Goal: Browse casually: Explore the website without a specific task or goal

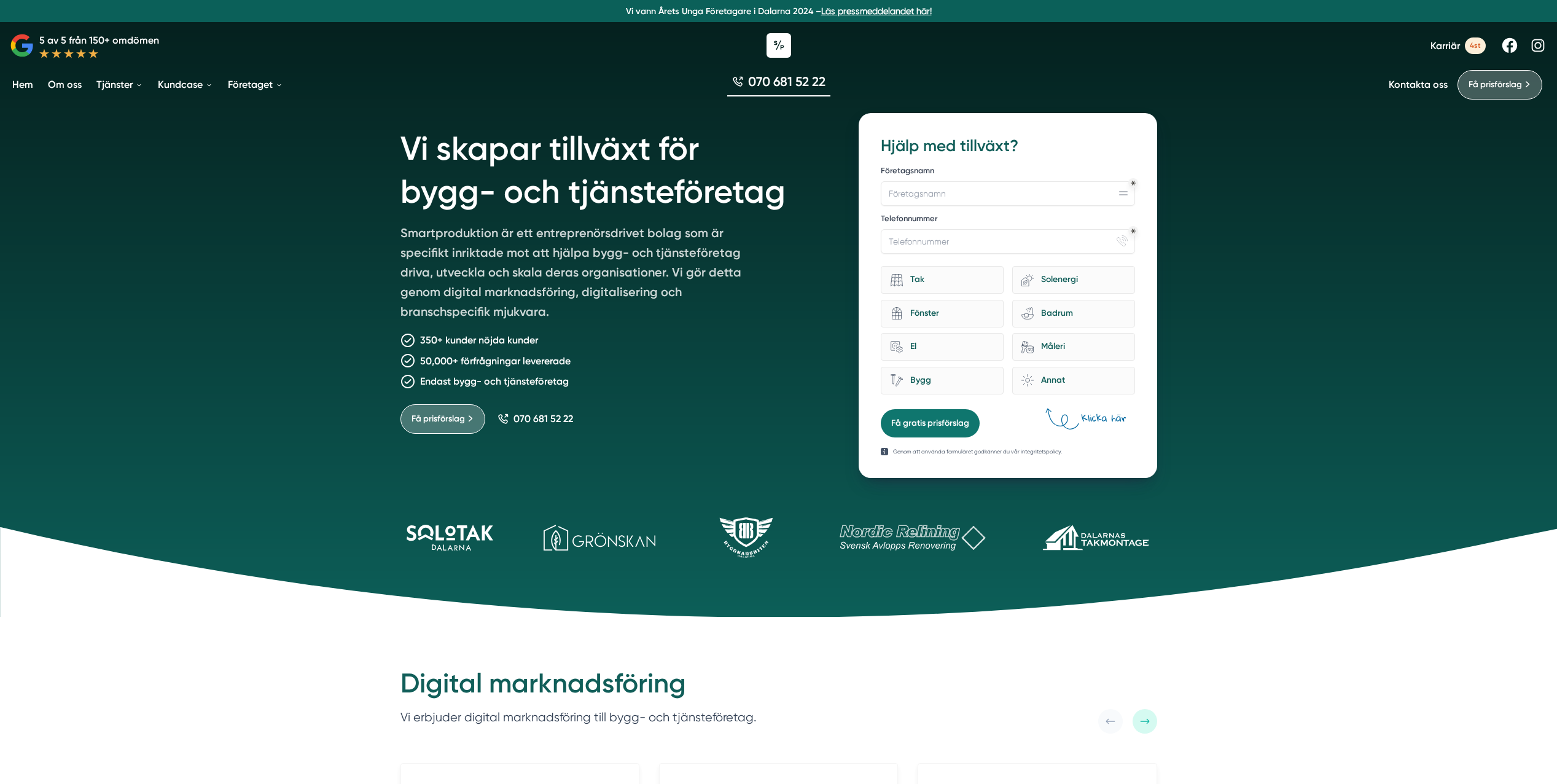
click at [1342, 328] on div "Vi skapar tillväxt för bygg- och tjänsteföretag Smartproduktion är ett entrepre…" at bounding box center [778, 308] width 1557 height 617
drag, startPoint x: 1445, startPoint y: 647, endPoint x: 1434, endPoint y: 648, distance: 11.0
click at [913, 490] on div at bounding box center [779, 531] width 786 height 109
click at [738, 419] on div "Få prisförslag 070 681 52 22" at bounding box center [615, 414] width 430 height 39
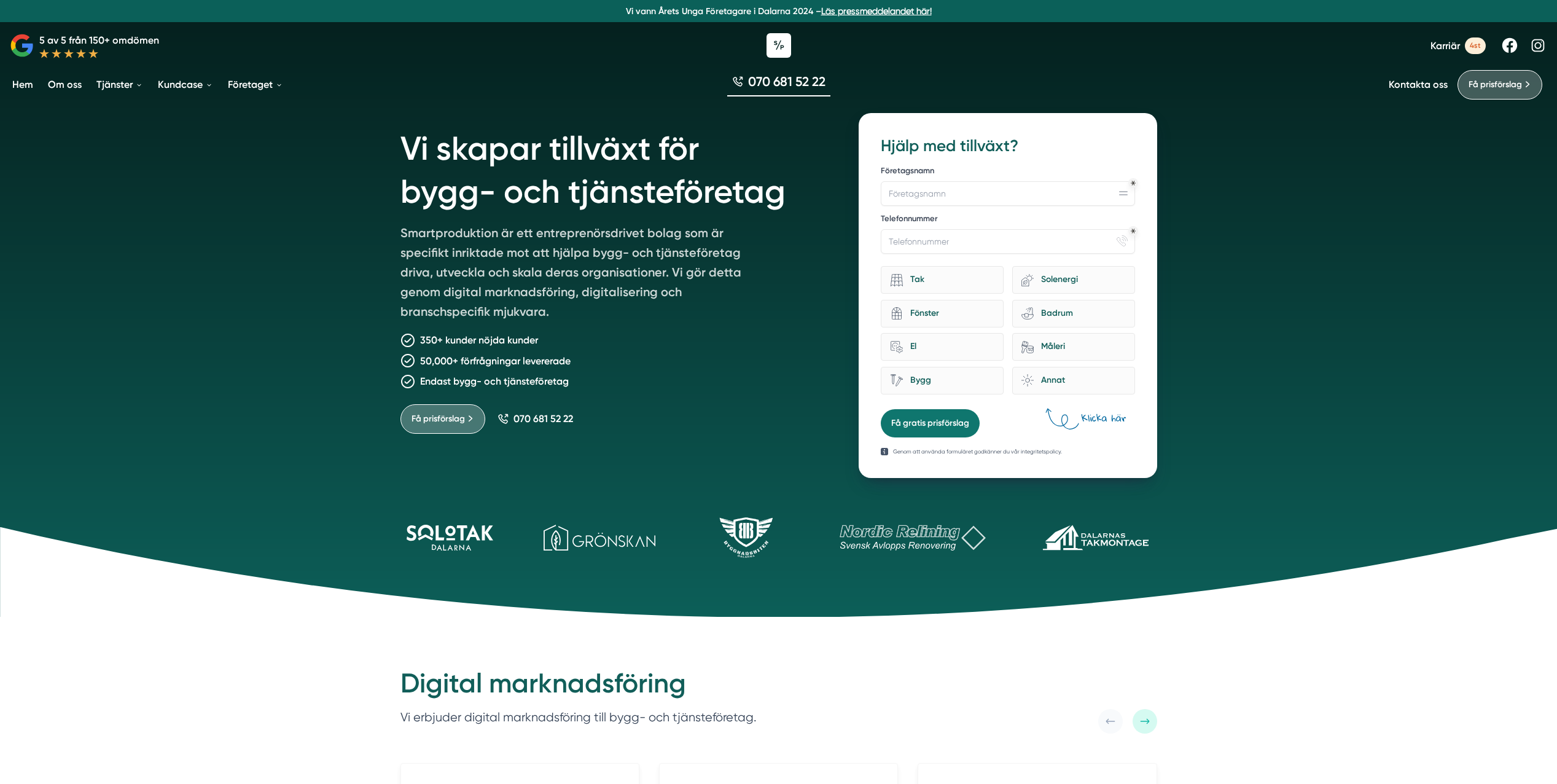
drag, startPoint x: 744, startPoint y: 409, endPoint x: 701, endPoint y: 422, distance: 44.9
click at [743, 409] on div "Få prisförslag 070 681 52 22" at bounding box center [615, 414] width 430 height 39
drag, startPoint x: 590, startPoint y: 393, endPoint x: 328, endPoint y: 139, distance: 364.9
click at [328, 139] on div "Vi skapar tillväxt för bygg- och tjänsteföretag Smartproduktion är ett entrepre…" at bounding box center [778, 308] width 1557 height 617
drag, startPoint x: 328, startPoint y: 139, endPoint x: 325, endPoint y: 166, distance: 27.2
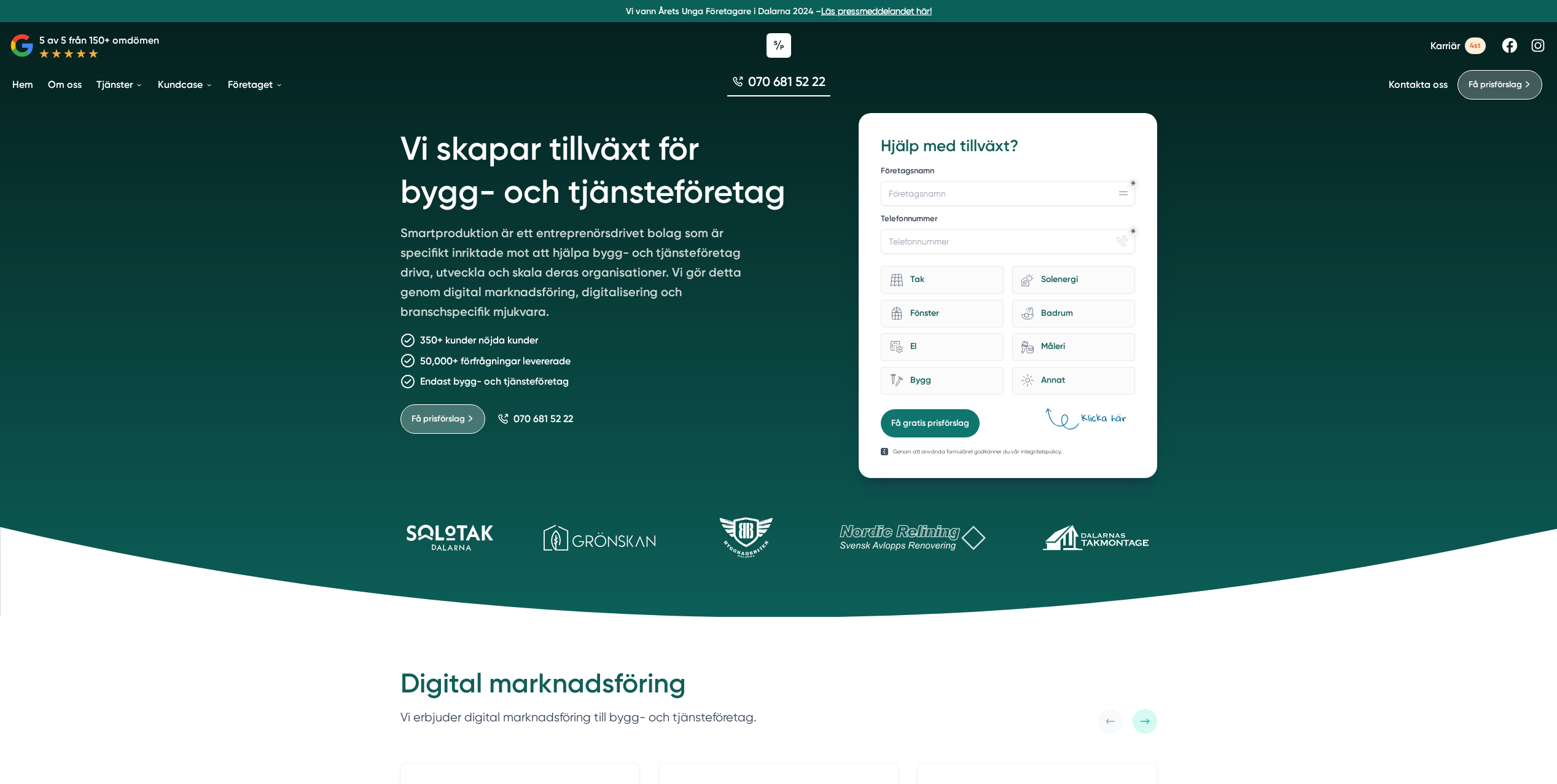
click at [325, 166] on div "Vi skapar tillväxt för bygg- och tjänsteföretag Smartproduktion är ett entrepre…" at bounding box center [778, 308] width 1557 height 617
click at [1245, 47] on div at bounding box center [778, 45] width 1557 height 37
click at [291, 464] on div "Vi skapar tillväxt för bygg- och tjänsteföretag Smartproduktion är ett entrepre…" at bounding box center [778, 308] width 1557 height 617
